Goal: Task Accomplishment & Management: Use online tool/utility

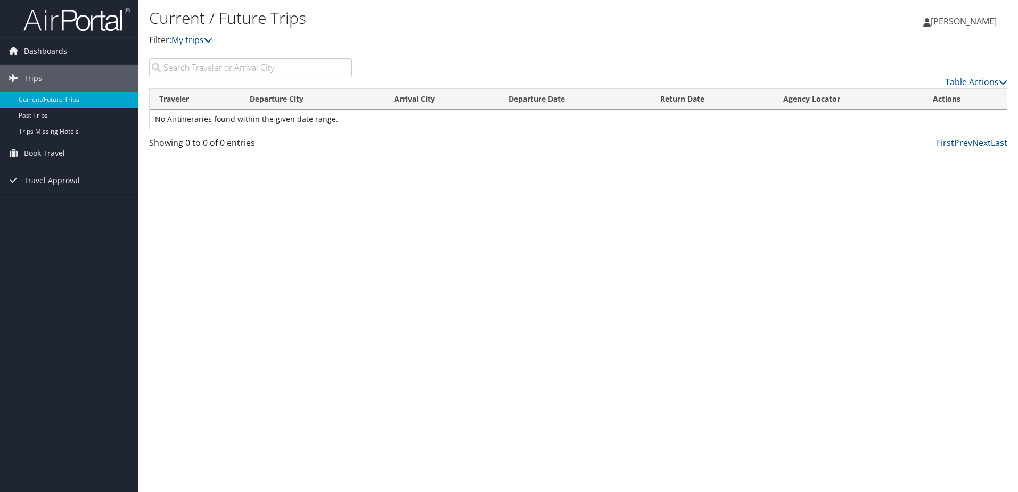
click at [406, 250] on div "Current / Future Trips Filter: My trips Rachel Bennicoff Rachel Bennicoff My Se…" at bounding box center [578, 246] width 880 height 492
click at [48, 145] on span "Book Travel" at bounding box center [44, 153] width 41 height 27
click at [100, 202] on link "Book/Manage Online Trips" at bounding box center [69, 207] width 138 height 16
